Goal: Information Seeking & Learning: Learn about a topic

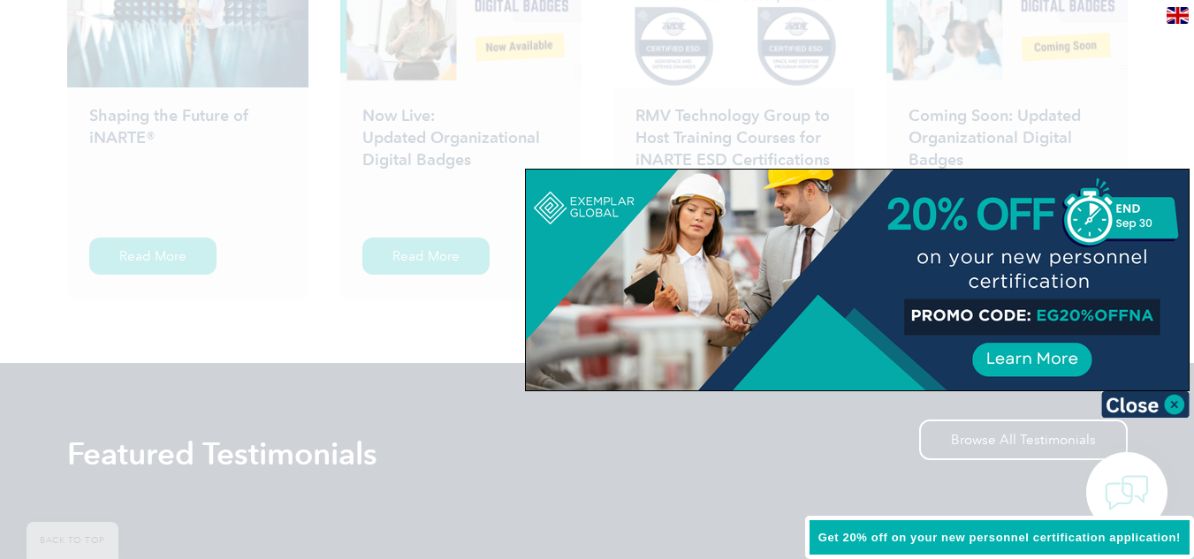
scroll to position [2957, 0]
click at [1176, 402] on img at bounding box center [1145, 404] width 88 height 27
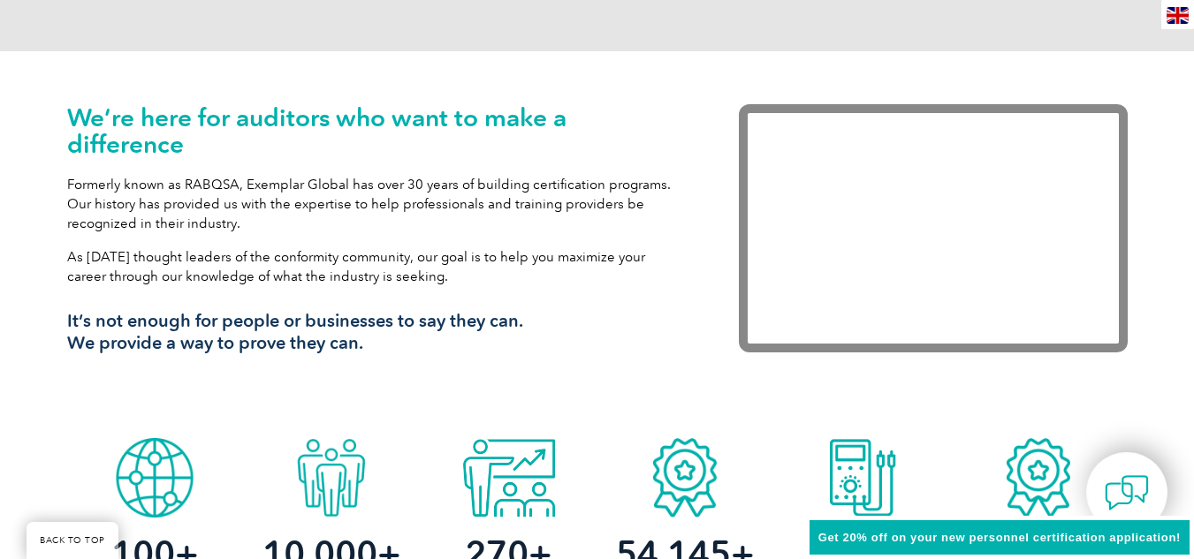
scroll to position [217, 0]
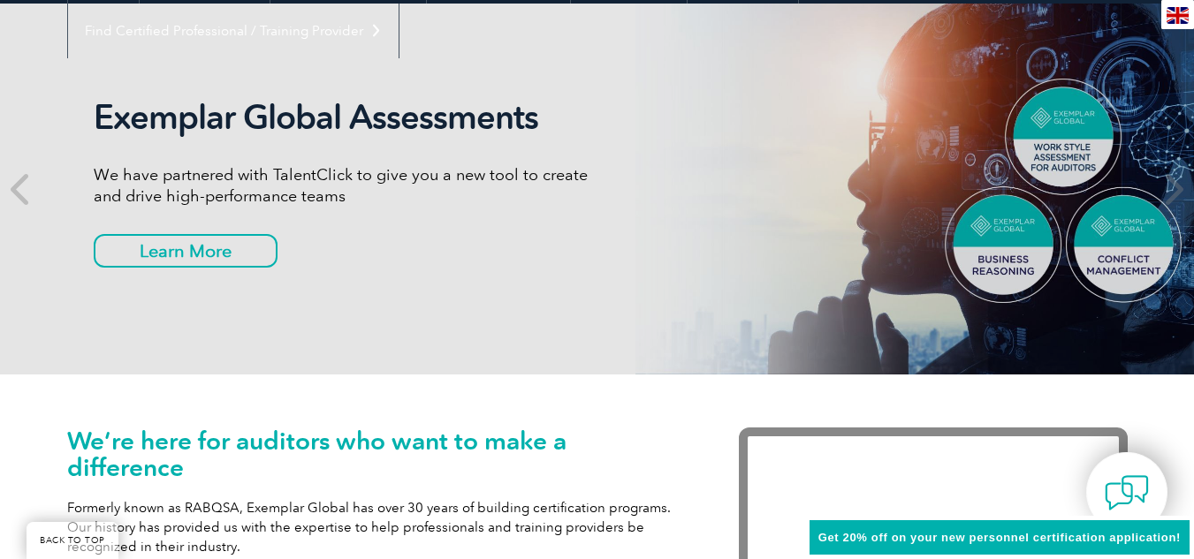
click at [1177, 14] on img at bounding box center [1177, 15] width 22 height 17
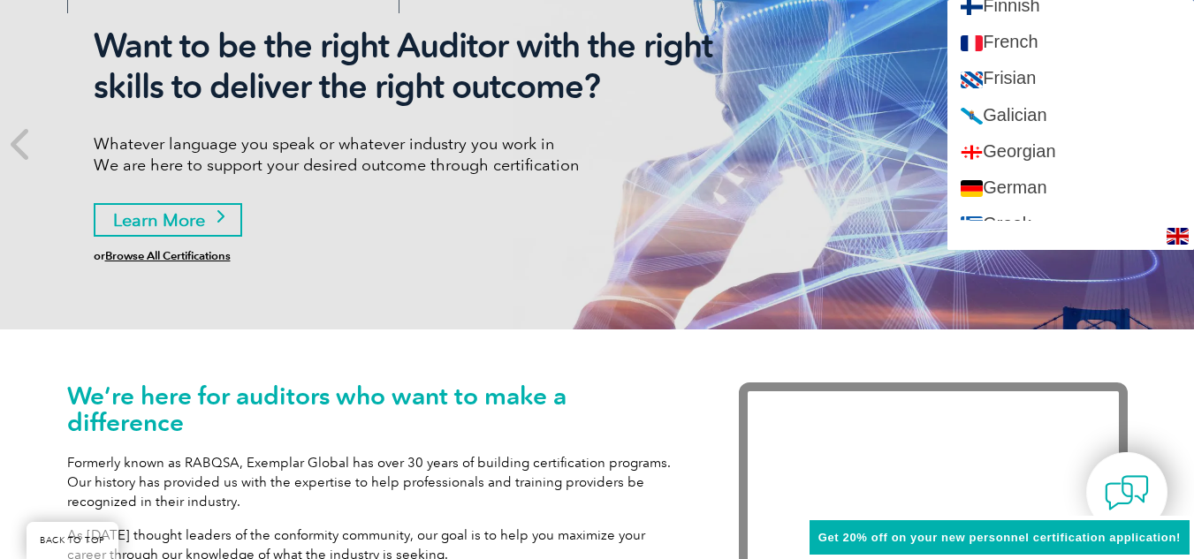
scroll to position [306, 0]
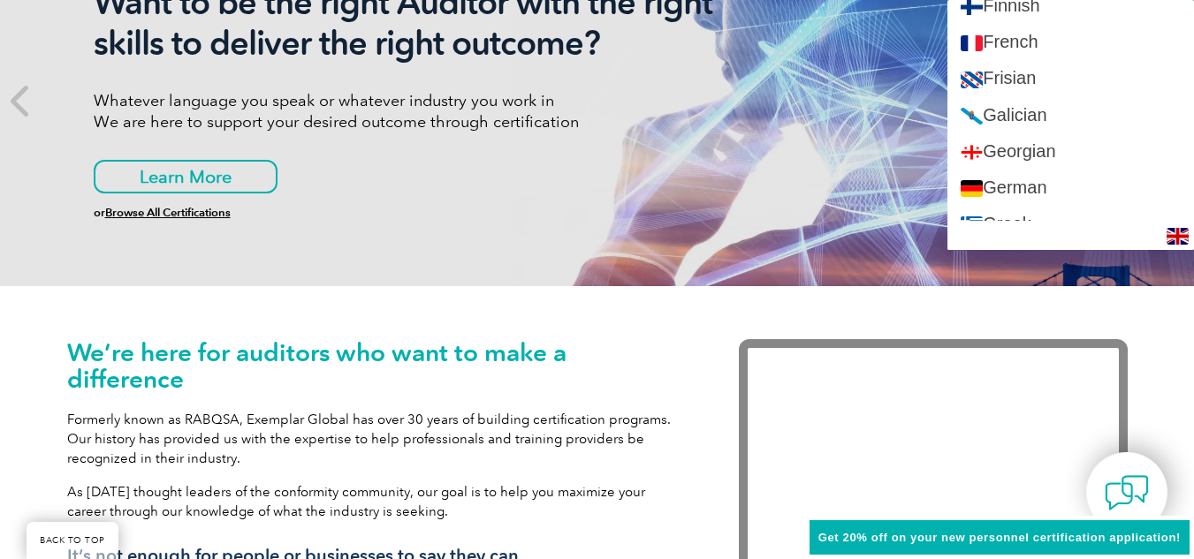
click at [18, 324] on div "We’re here for auditors who want to make a difference Formerly known as RABQSA,…" at bounding box center [597, 475] width 1194 height 378
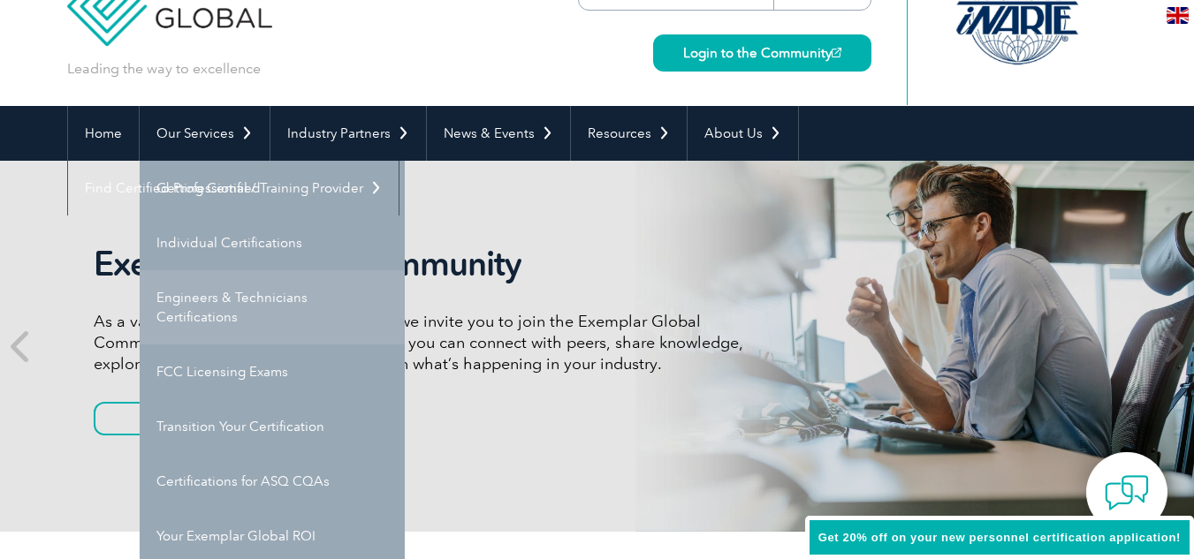
scroll to position [88, 0]
